Goal: Transaction & Acquisition: Purchase product/service

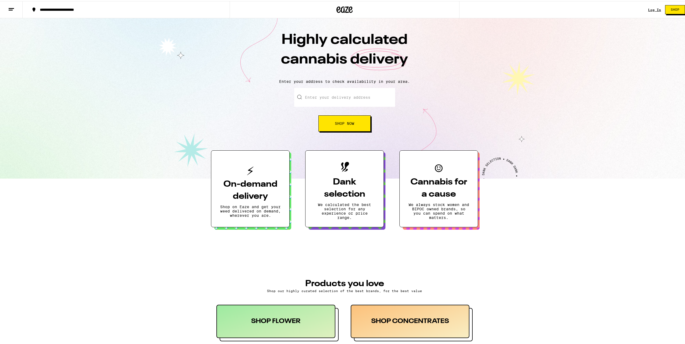
click at [648, 12] on div "Log In Shop" at bounding box center [668, 8] width 41 height 17
click at [648, 8] on link "Log In" at bounding box center [654, 9] width 13 height 4
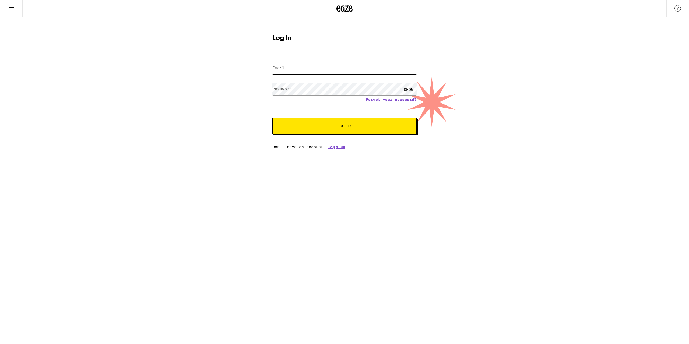
click at [319, 72] on input "Email" at bounding box center [344, 68] width 144 height 12
type input "[EMAIL_ADDRESS][DOMAIN_NAME]"
click at [272, 118] on button "Log In" at bounding box center [344, 126] width 144 height 16
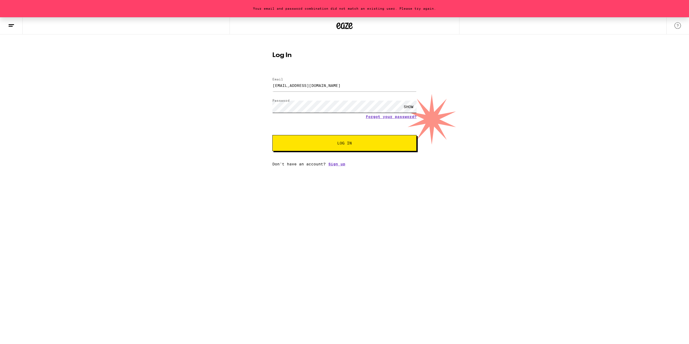
click at [272, 135] on button "Log In" at bounding box center [344, 143] width 144 height 16
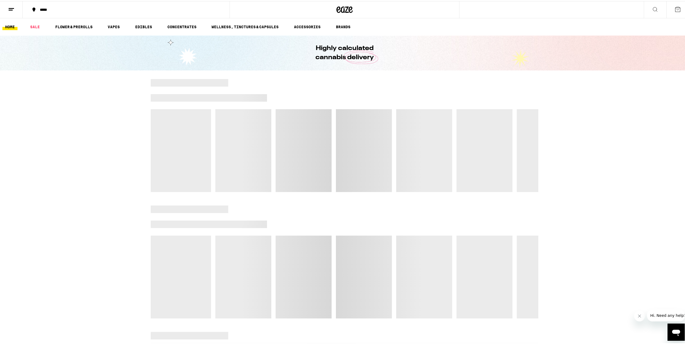
click at [49, 8] on div "*****" at bounding box center [128, 9] width 183 height 4
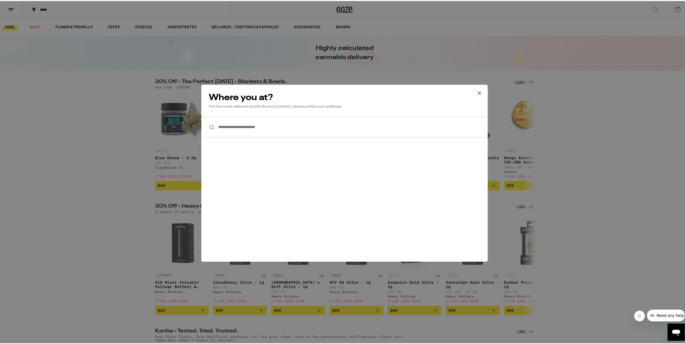
click at [253, 126] on input "**********" at bounding box center [344, 126] width 286 height 21
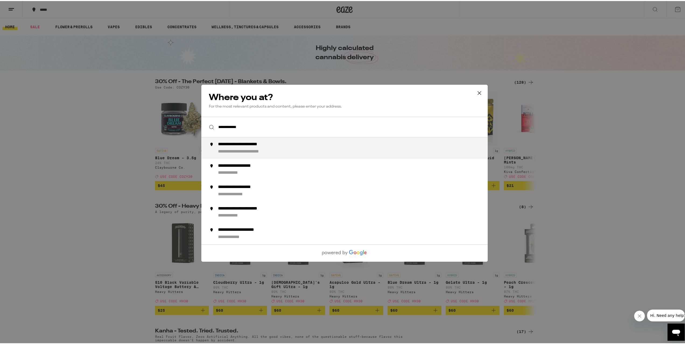
click at [279, 146] on div "**********" at bounding box center [251, 144] width 67 height 6
type input "**********"
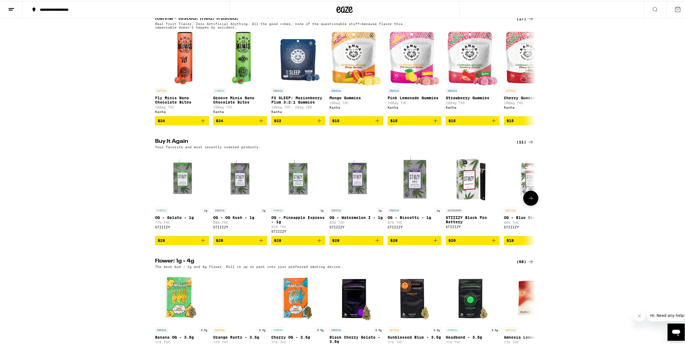
scroll to position [323, 0]
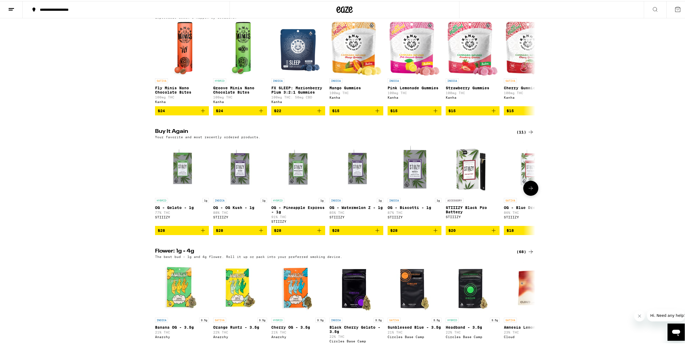
click at [202, 233] on icon "Add to bag" at bounding box center [203, 229] width 6 height 6
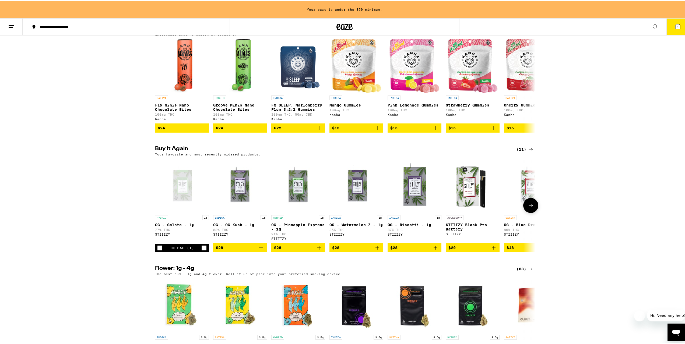
scroll to position [340, 0]
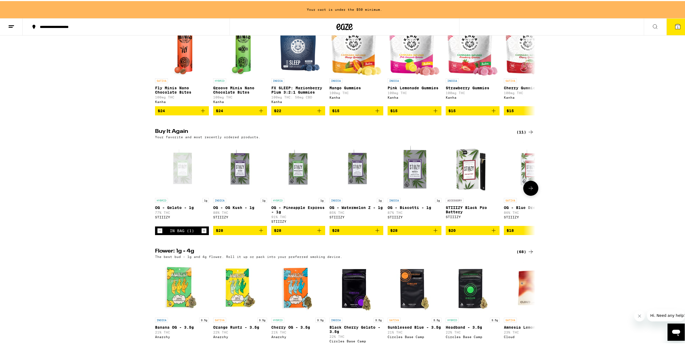
click at [258, 233] on icon "Add to bag" at bounding box center [261, 229] width 6 height 6
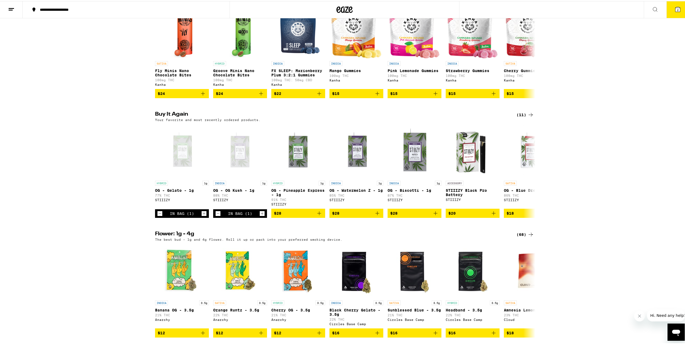
scroll to position [323, 0]
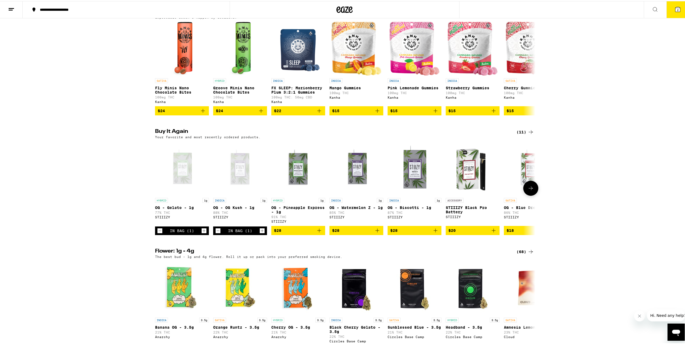
click at [158, 233] on icon "Decrement" at bounding box center [160, 230] width 5 height 6
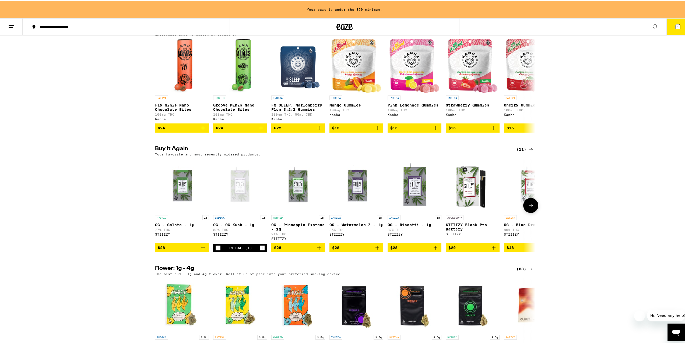
scroll to position [340, 0]
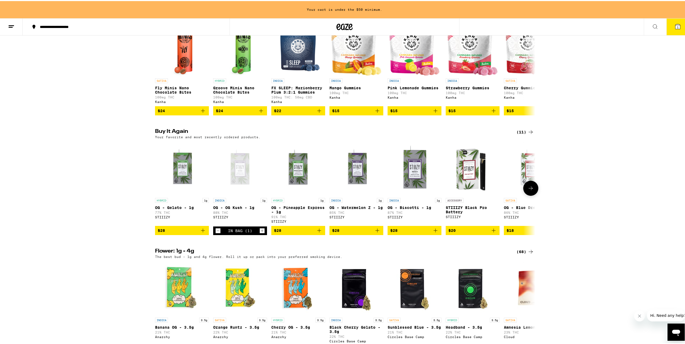
click at [201, 232] on icon "Add to bag" at bounding box center [203, 230] width 4 height 4
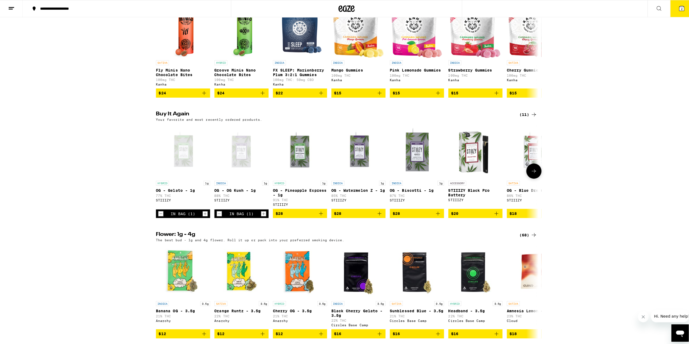
scroll to position [323, 0]
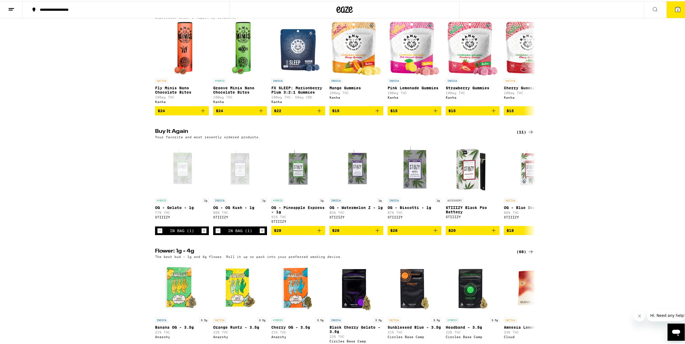
click at [677, 4] on button "2" at bounding box center [678, 8] width 23 height 17
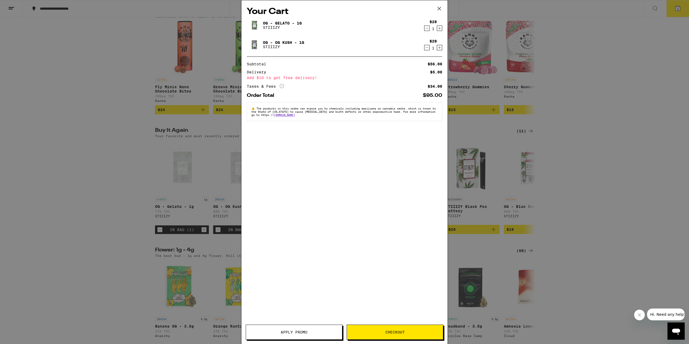
click at [387, 331] on span "Checkout" at bounding box center [395, 333] width 19 height 4
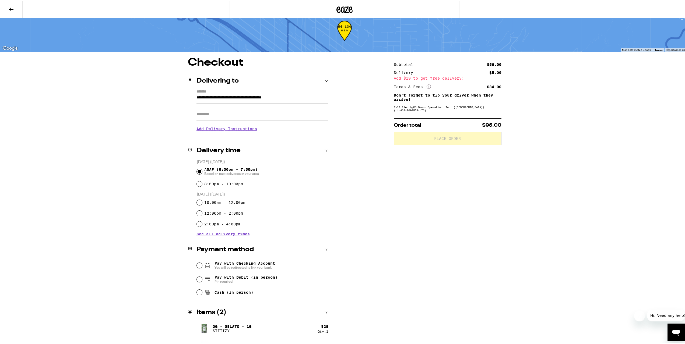
scroll to position [24, 0]
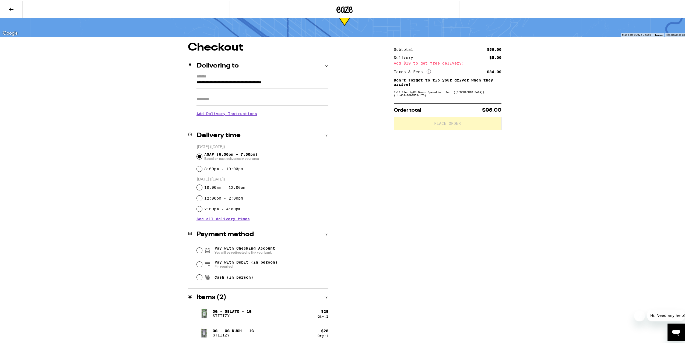
click at [233, 265] on span "Pin required" at bounding box center [246, 266] width 63 height 4
click at [202, 265] on input "Pay with Debit (in person) Pin required" at bounding box center [199, 263] width 5 height 5
radio input "true"
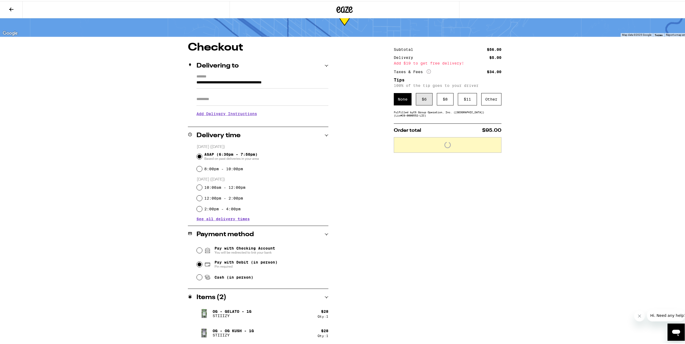
click at [422, 100] on div "$ 6" at bounding box center [424, 98] width 17 height 12
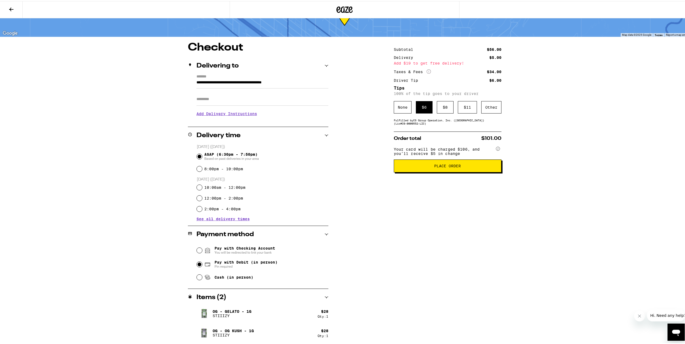
click at [451, 167] on span "Place Order" at bounding box center [447, 165] width 27 height 4
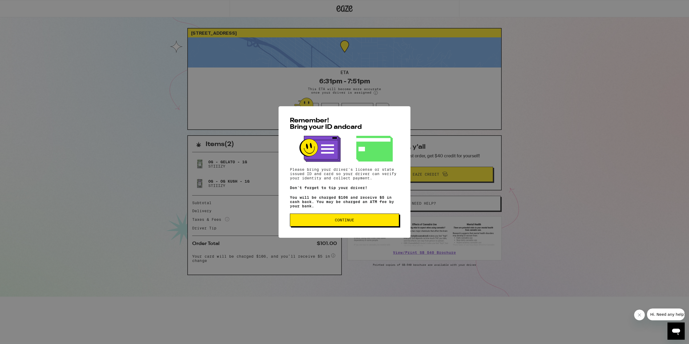
click at [366, 221] on span "Continue" at bounding box center [345, 220] width 100 height 4
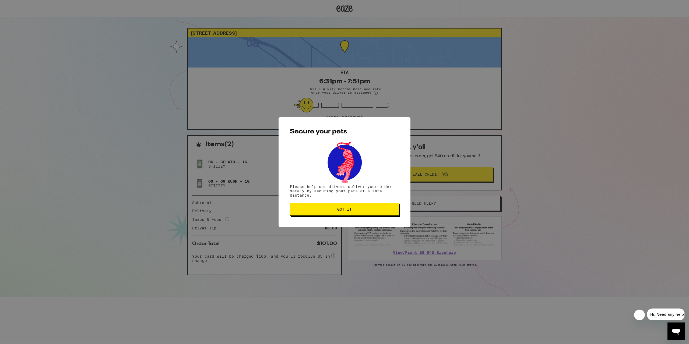
click at [372, 213] on button "Got it" at bounding box center [344, 209] width 109 height 13
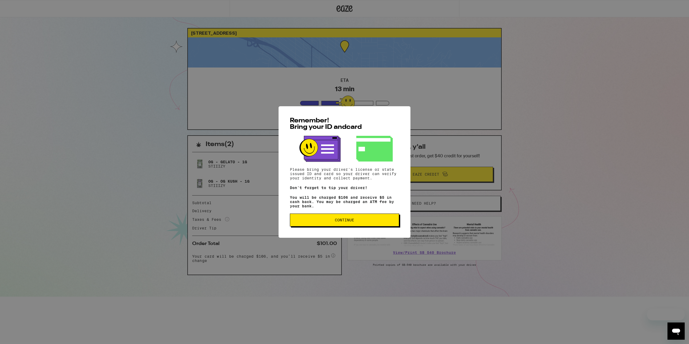
click at [356, 225] on button "Continue" at bounding box center [344, 220] width 109 height 13
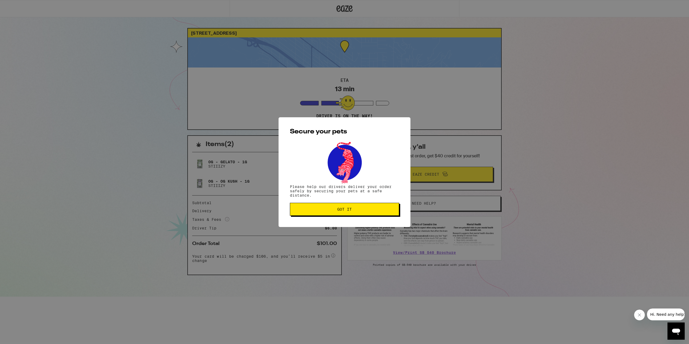
click at [365, 209] on span "Got it" at bounding box center [345, 210] width 100 height 4
